Goal: Information Seeking & Learning: Learn about a topic

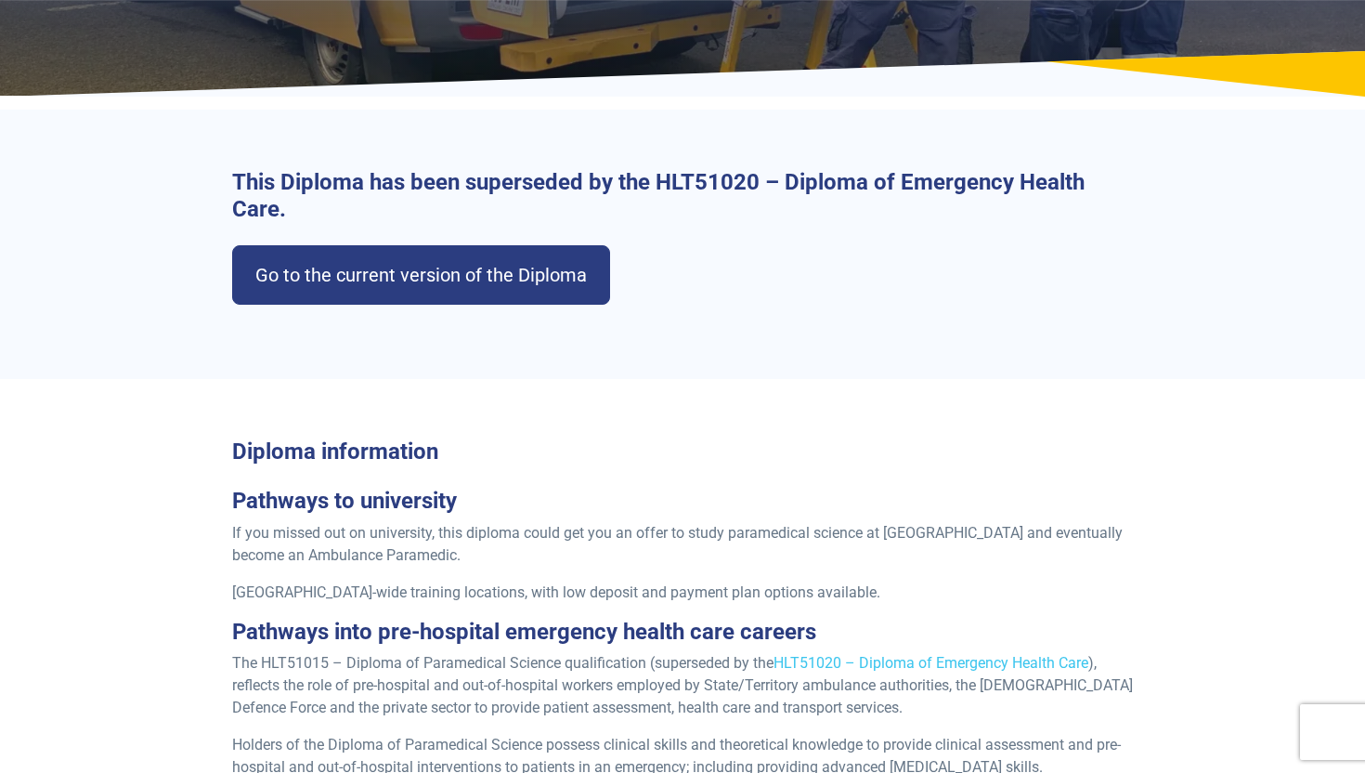
scroll to position [326, 0]
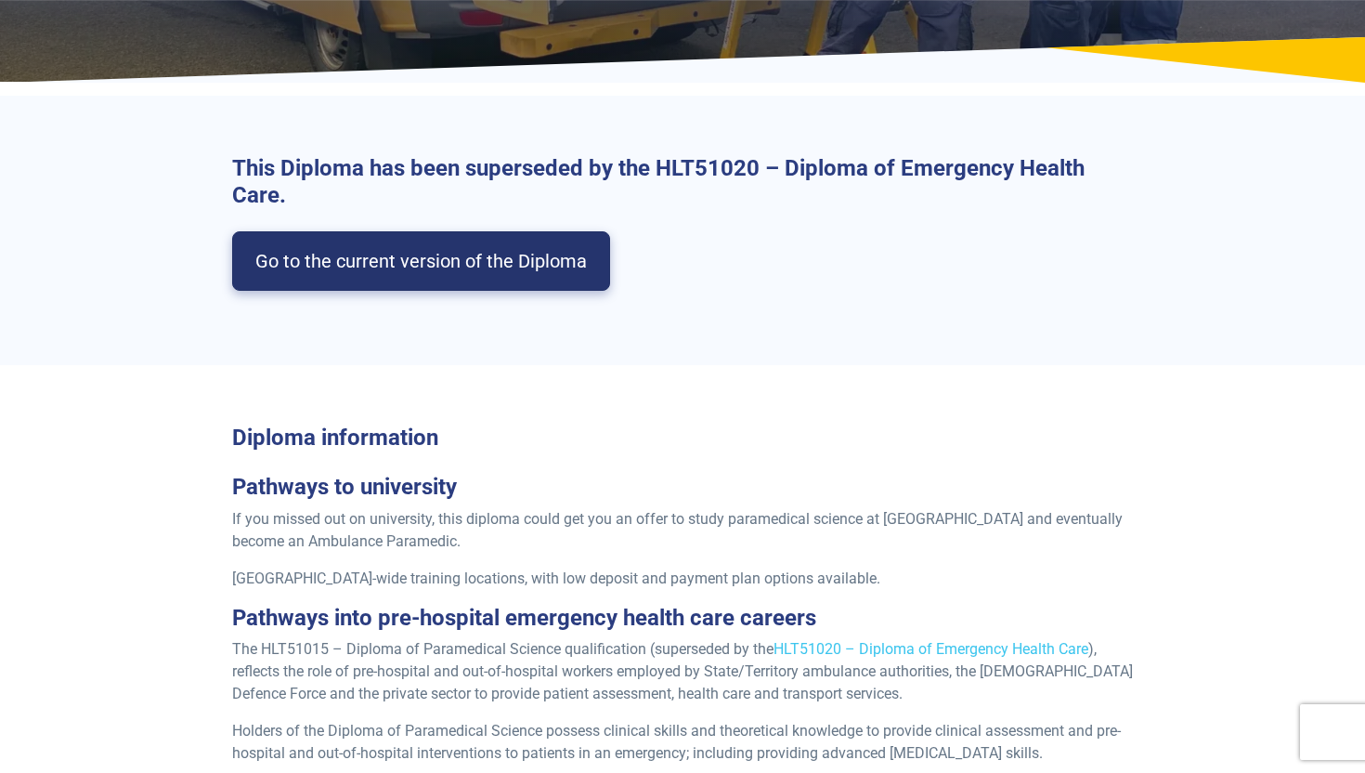
click at [357, 243] on link "Go to the current version of the Diploma" at bounding box center [421, 260] width 378 height 59
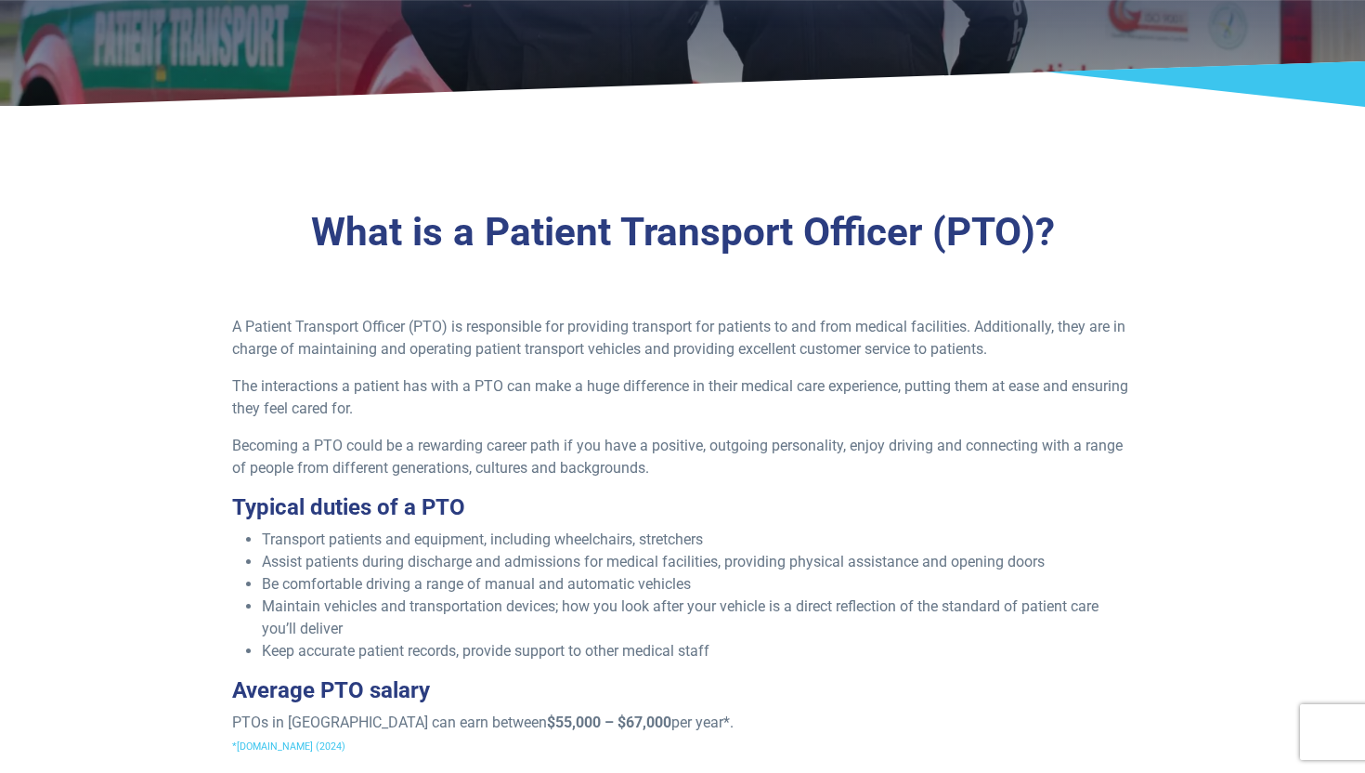
scroll to position [310, 0]
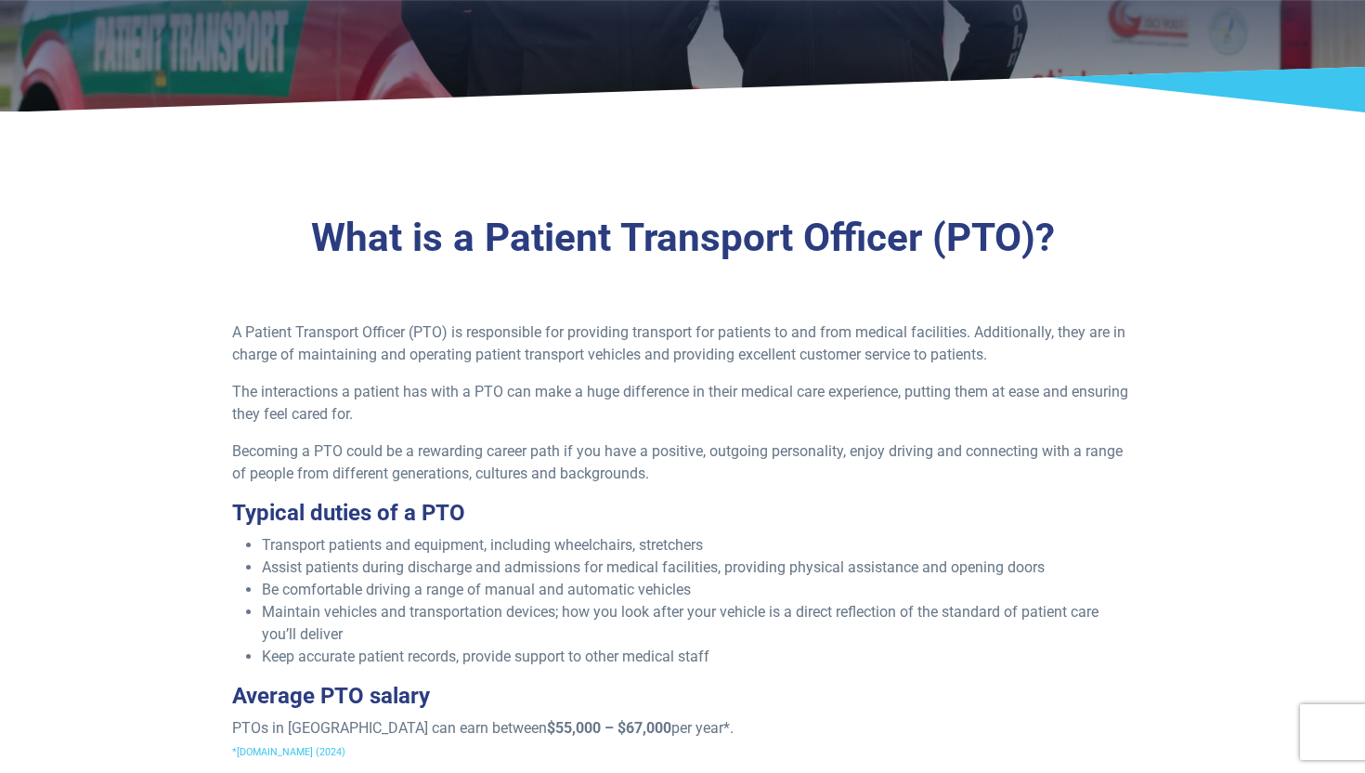
click at [938, 318] on div "What is a Patient Transport Officer (PTO)? A Patient Transport Officer (PTO) is…" at bounding box center [683, 495] width 1300 height 680
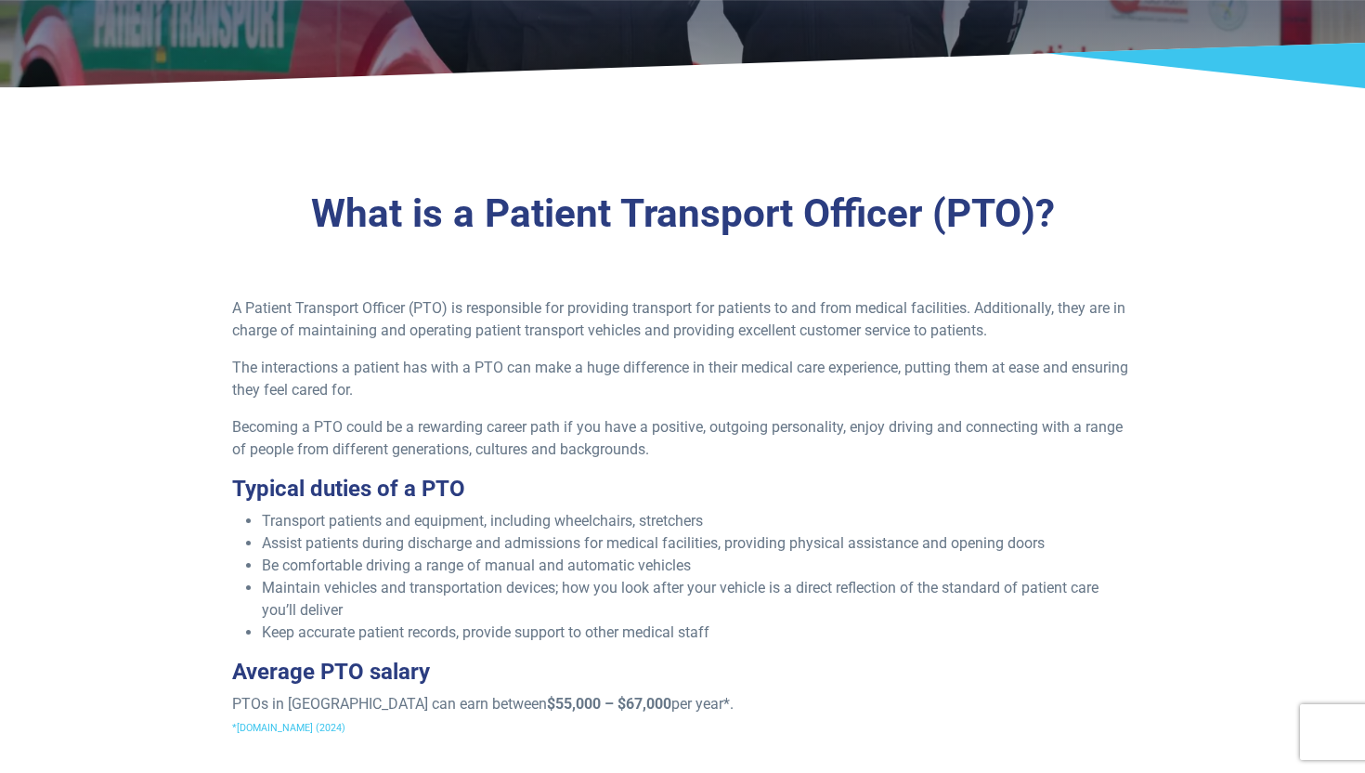
scroll to position [337, 0]
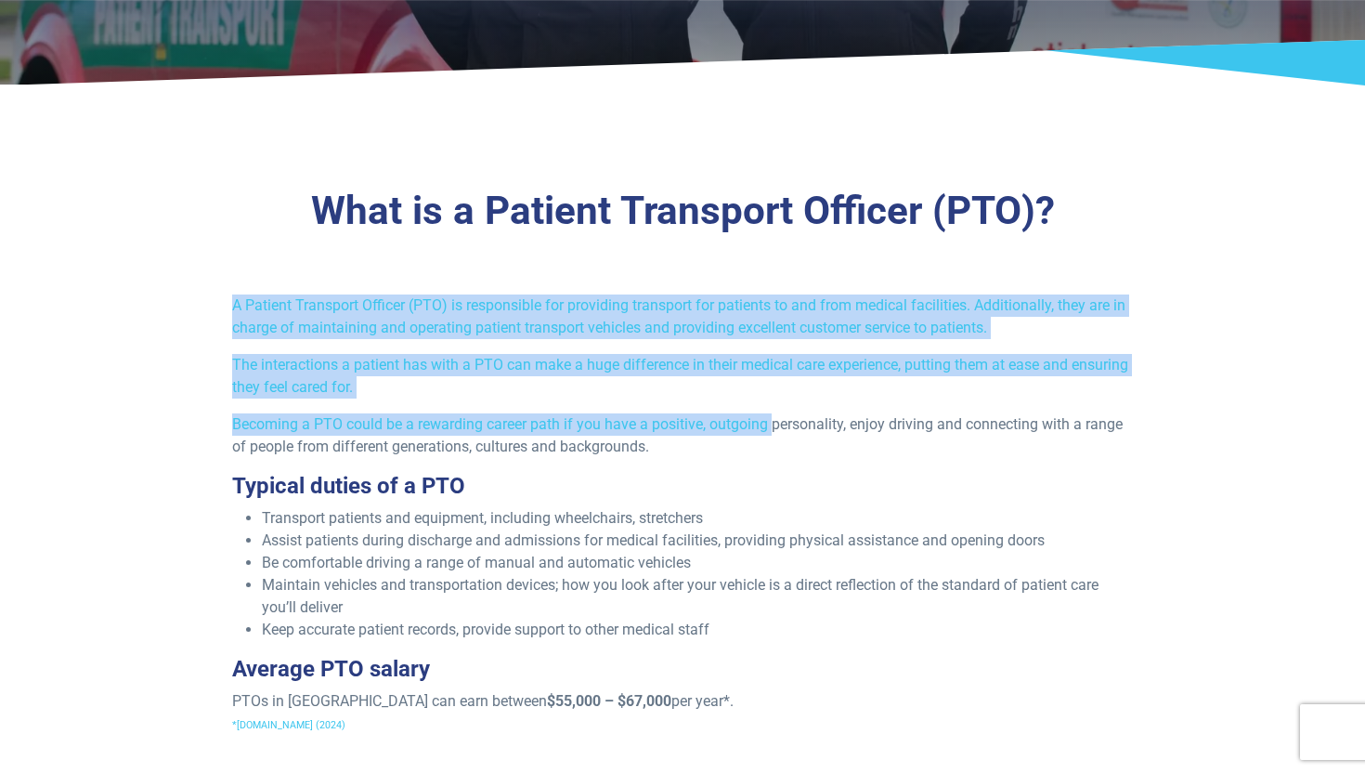
drag, startPoint x: 770, startPoint y: 417, endPoint x: 769, endPoint y: 280, distance: 137.5
click at [769, 284] on div "What is a Patient Transport Officer (PTO)? A Patient Transport Officer (PTO) is…" at bounding box center [683, 468] width 1300 height 680
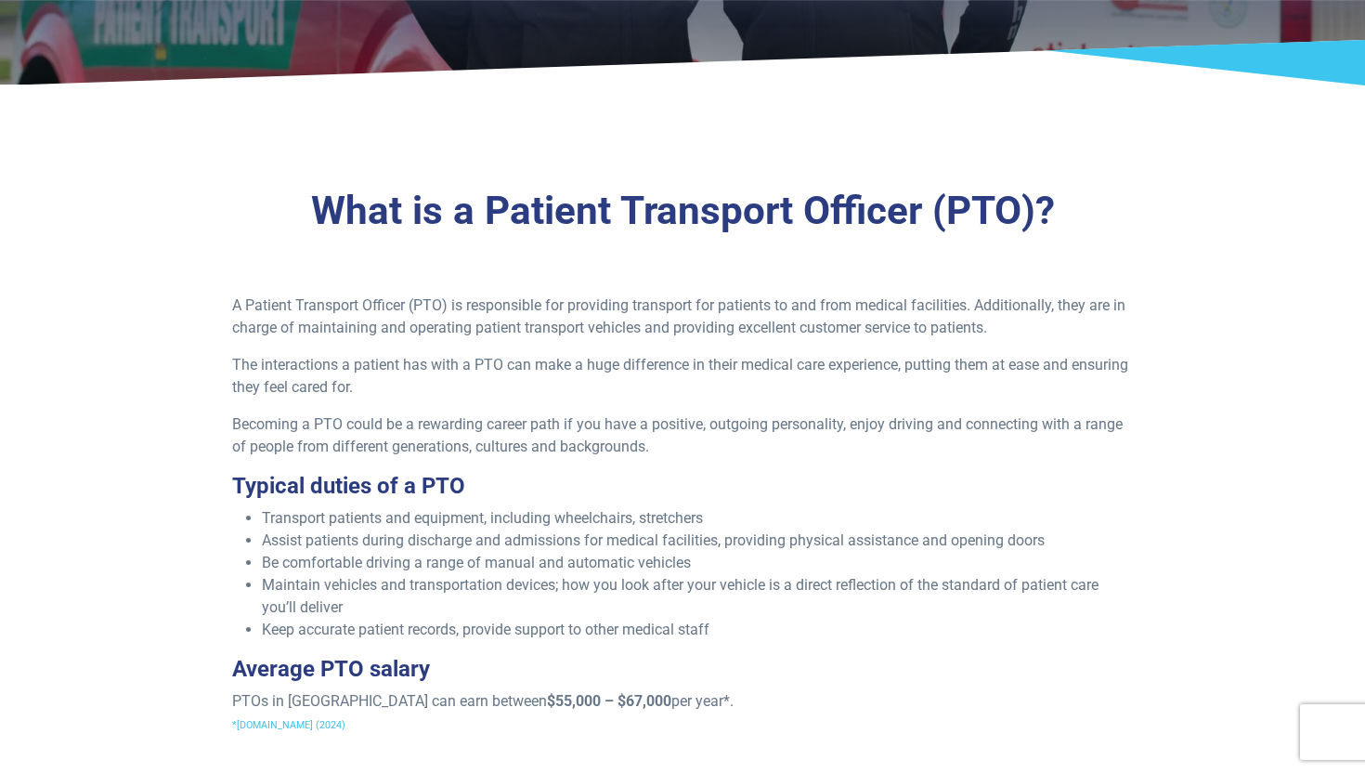
click at [663, 467] on div "A Patient Transport Officer (PTO) is responsible for providing transport for pa…" at bounding box center [683, 521] width 924 height 455
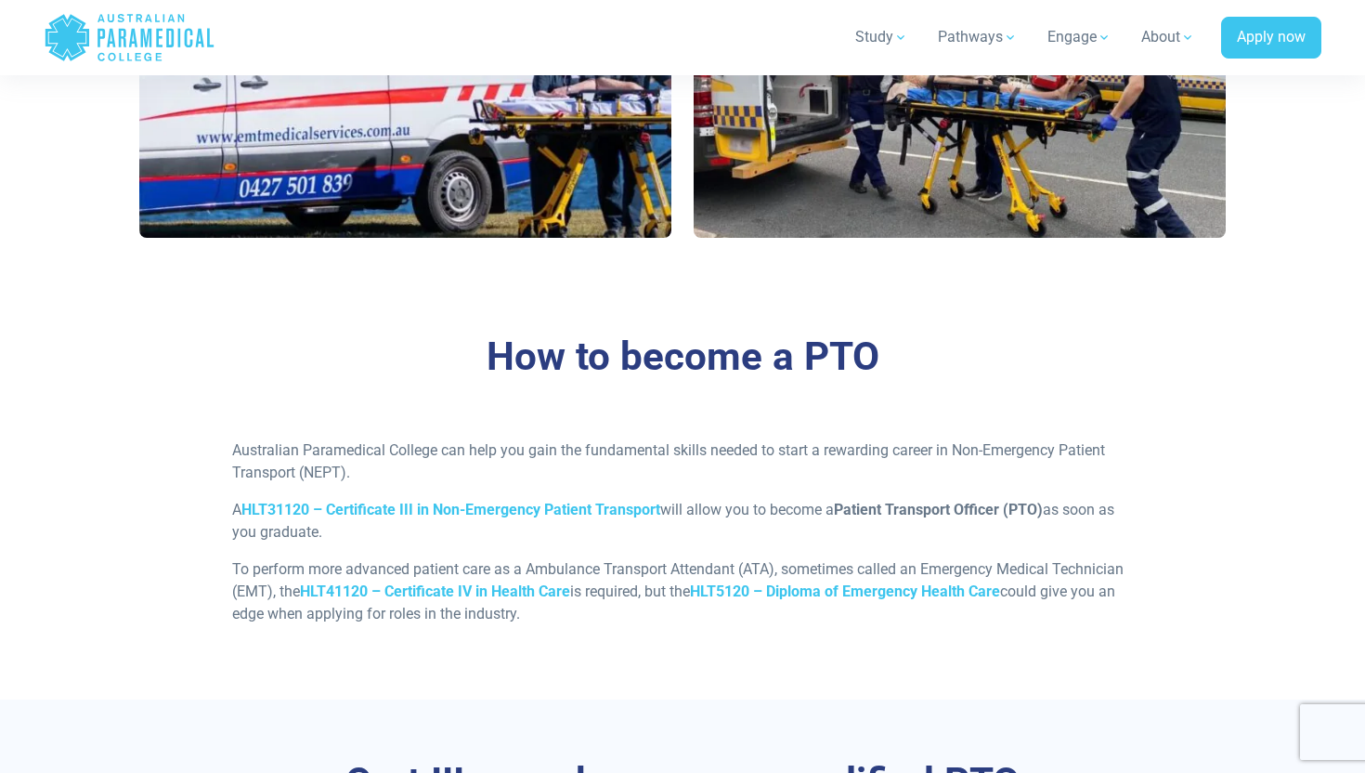
scroll to position [1260, 0]
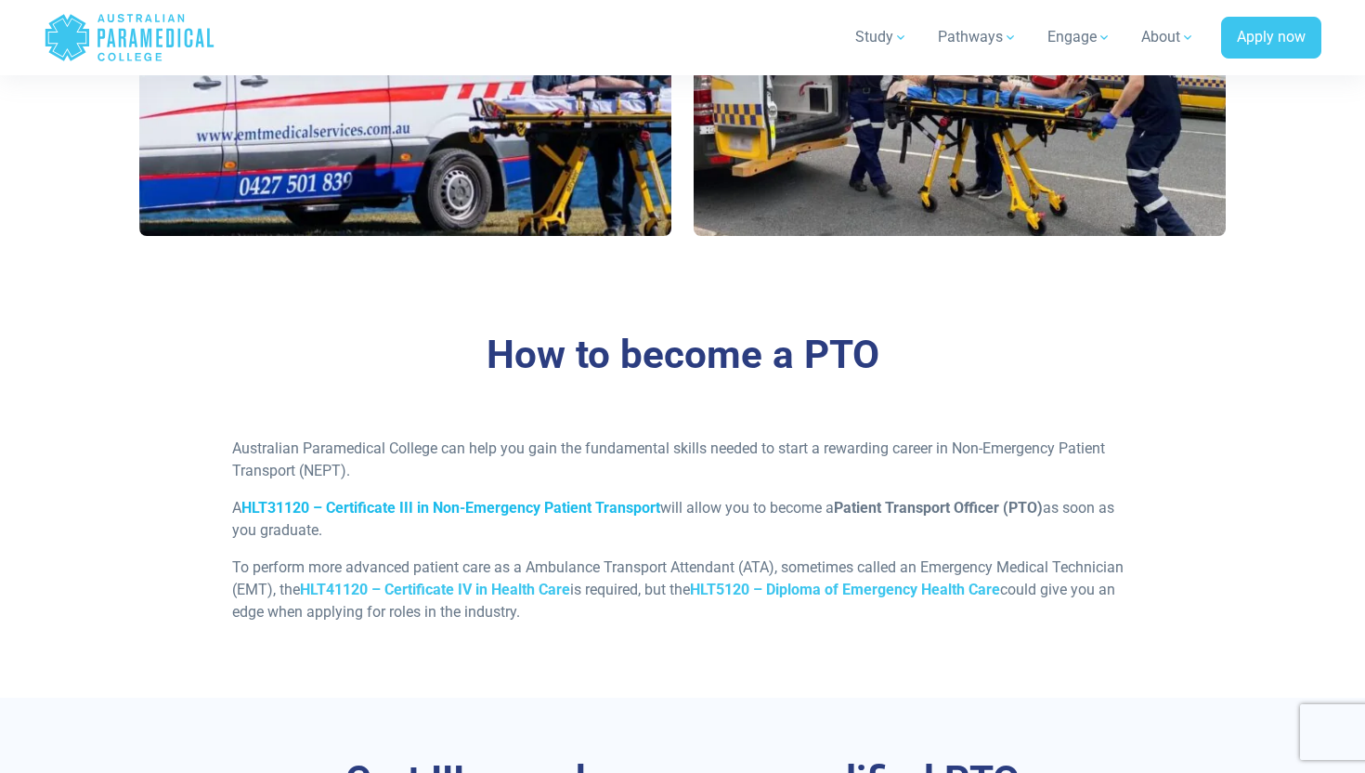
click at [552, 505] on strong "HLT31120 – Certificate III in Non-Emergency Patient Transport" at bounding box center [451, 508] width 419 height 18
click at [468, 593] on strong "HLT41120 – Certificate IV in Health Care" at bounding box center [435, 590] width 270 height 18
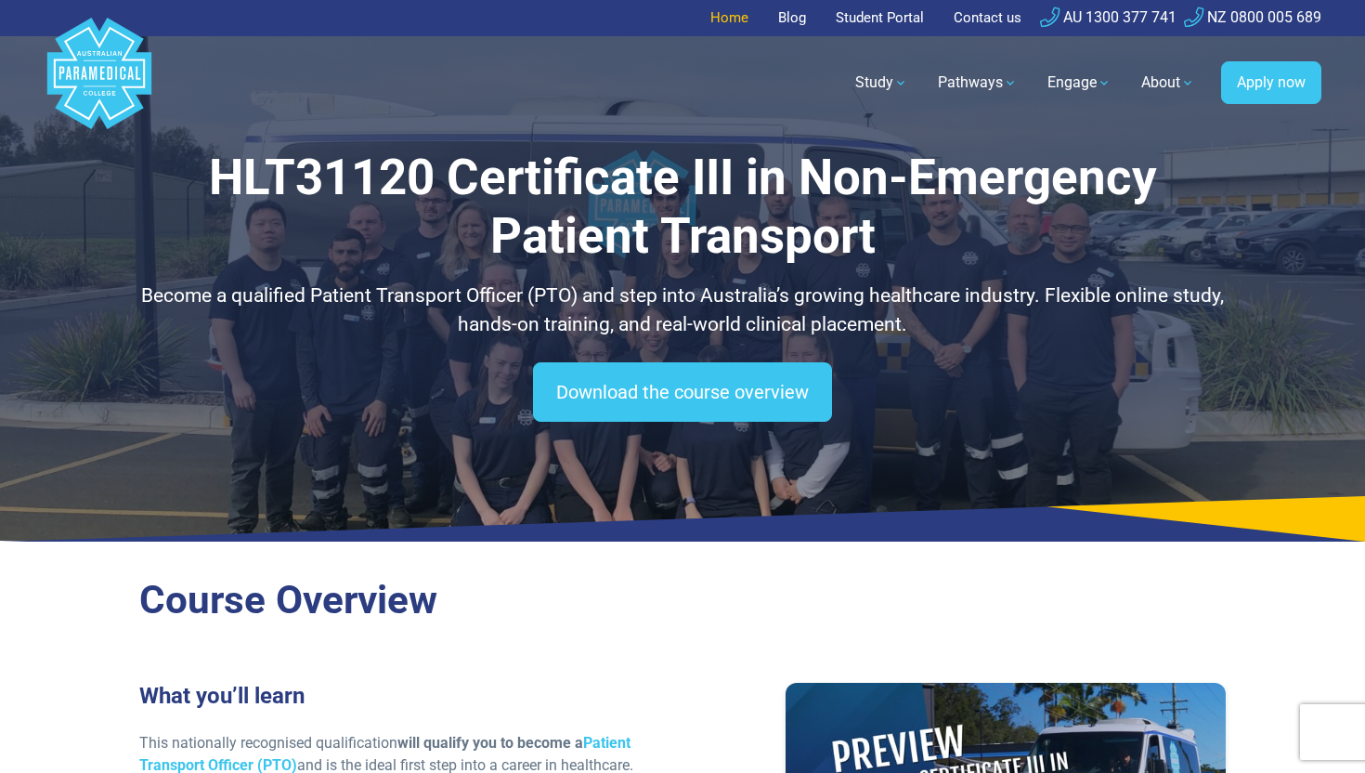
scroll to position [170, 0]
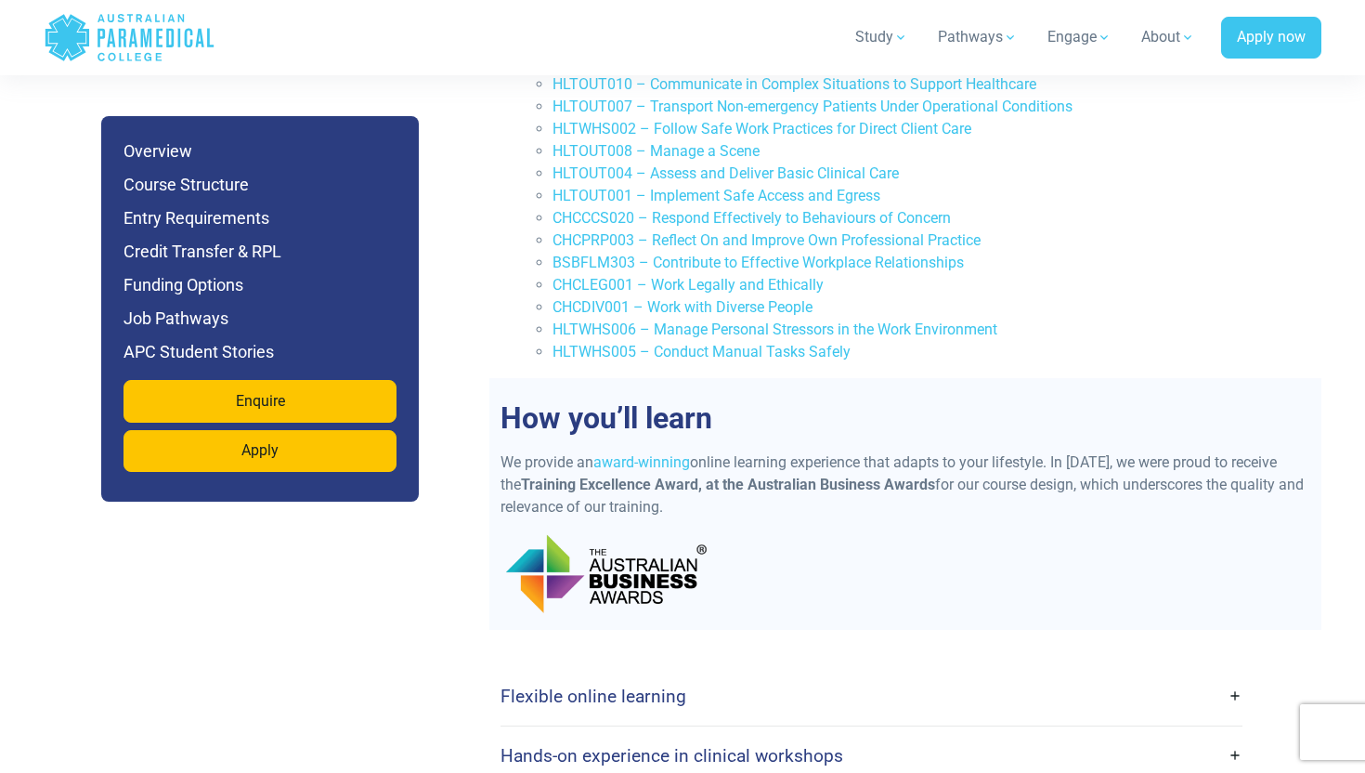
scroll to position [3370, 0]
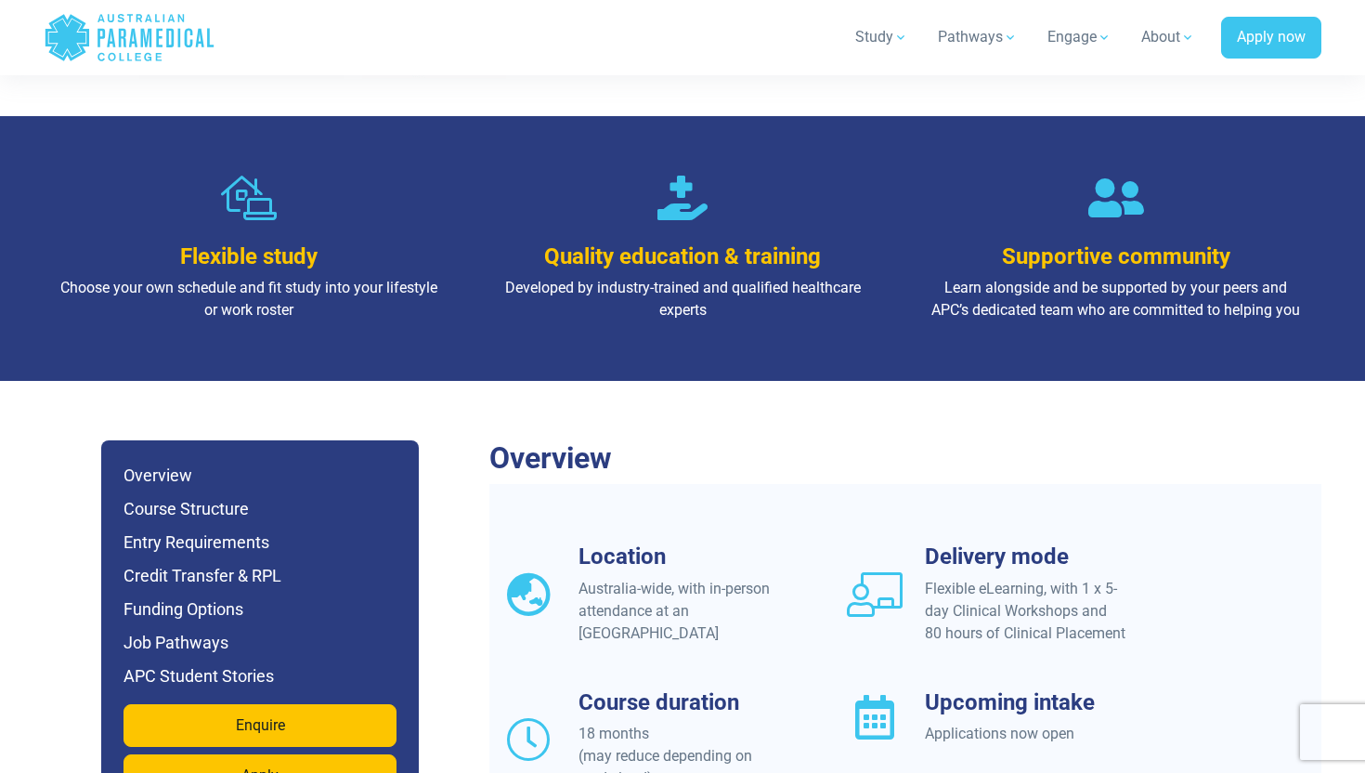
scroll to position [1164, 0]
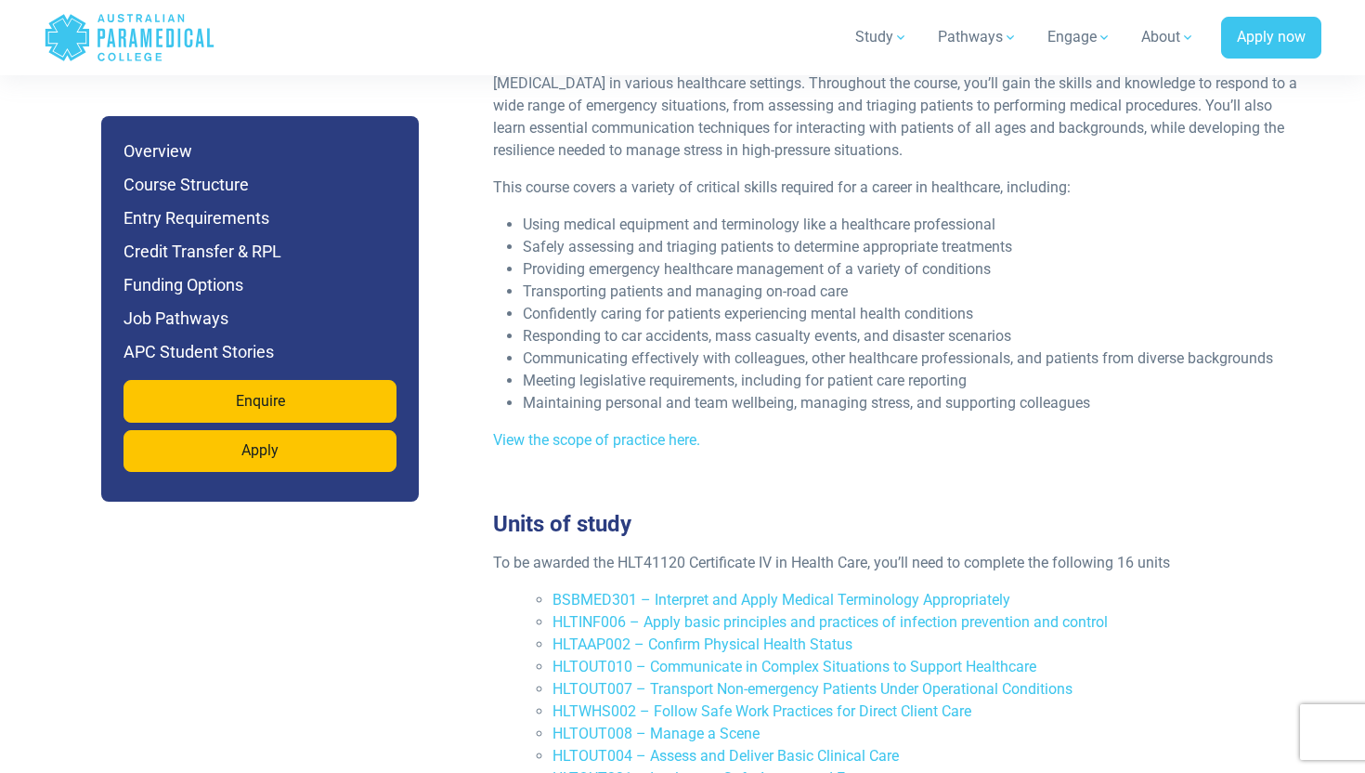
click at [669, 489] on div "Units of study To be awarded the HLT41120 Certificate IV in Health Care, you’ll…" at bounding box center [898, 725] width 832 height 473
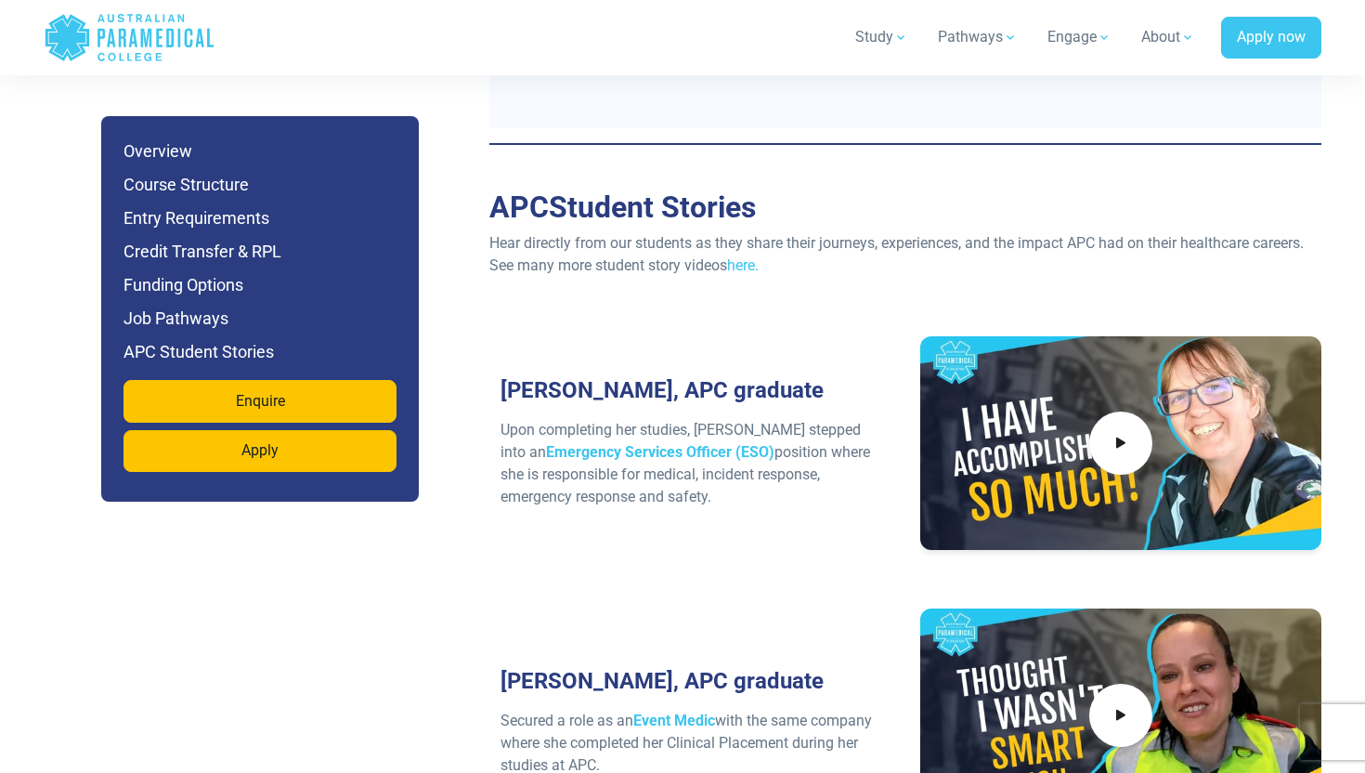
scroll to position [7101, 0]
